Goal: Task Accomplishment & Management: Manage account settings

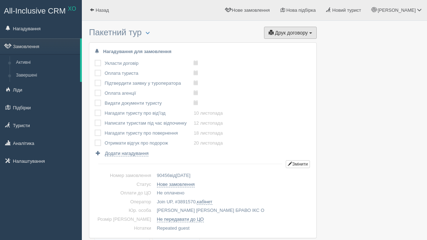
click at [287, 31] on span "Друк договору" at bounding box center [291, 33] width 33 height 6
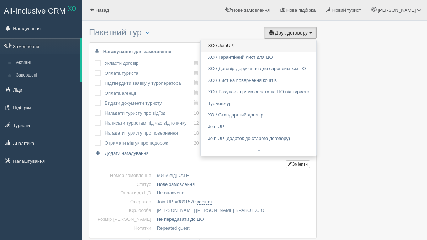
click at [262, 45] on link "XO / JoinUP!" at bounding box center [259, 46] width 116 height 12
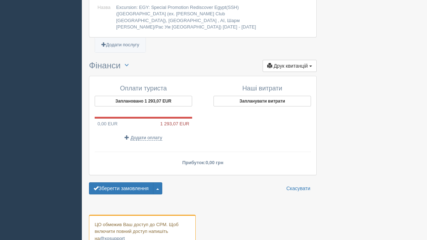
scroll to position [813, 0]
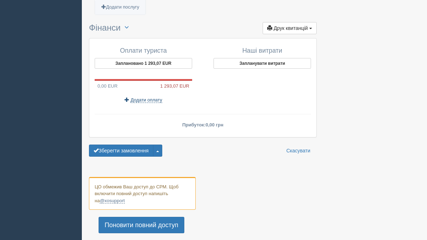
click at [147, 97] on span "Додати оплату" at bounding box center [147, 100] width 32 height 6
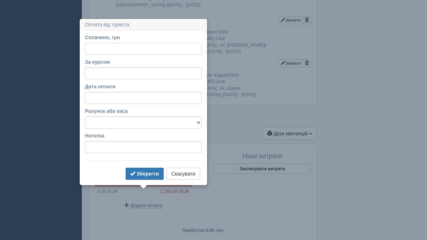
scroll to position [727, 0]
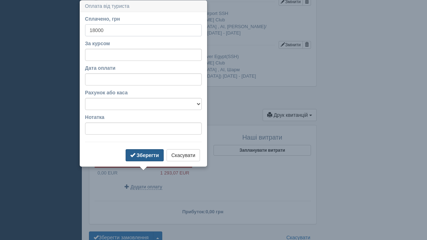
type input "18000"
click at [132, 159] on button "Зберегти" at bounding box center [145, 155] width 38 height 12
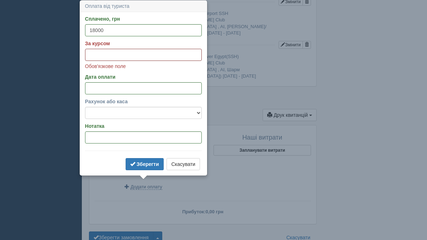
click at [122, 57] on input "За курсом" at bounding box center [143, 55] width 117 height 12
type input "41.3"
click at [144, 162] on b "Зберегти" at bounding box center [148, 164] width 22 height 6
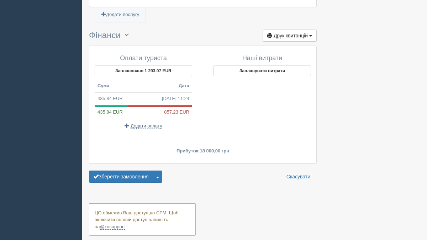
scroll to position [745, 0]
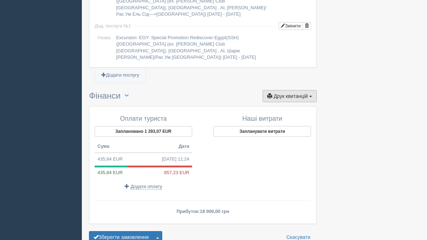
click at [274, 93] on span "Друк квитанцій" at bounding box center [291, 96] width 34 height 6
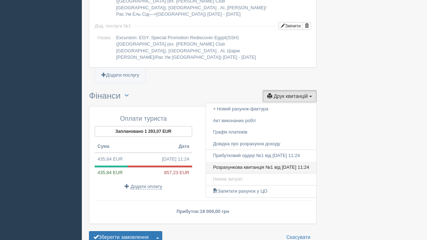
click at [274, 161] on link "Розрахункова квитанція №1 від 08.10.2025 11:24" at bounding box center [261, 167] width 110 height 12
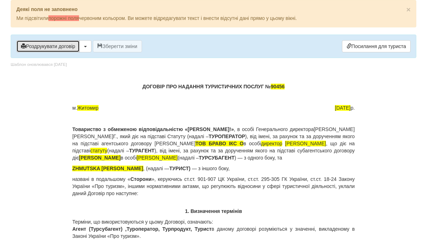
click at [51, 46] on button "Роздрукувати договір" at bounding box center [47, 46] width 63 height 12
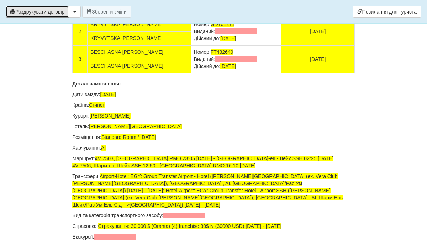
scroll to position [4719, 0]
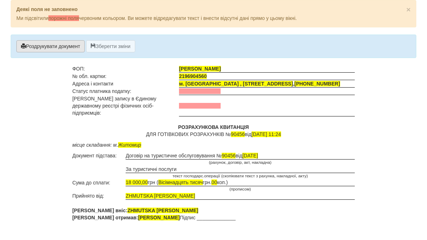
click at [41, 48] on button "Роздрукувати документ" at bounding box center [50, 46] width 68 height 12
